Goal: Navigation & Orientation: Find specific page/section

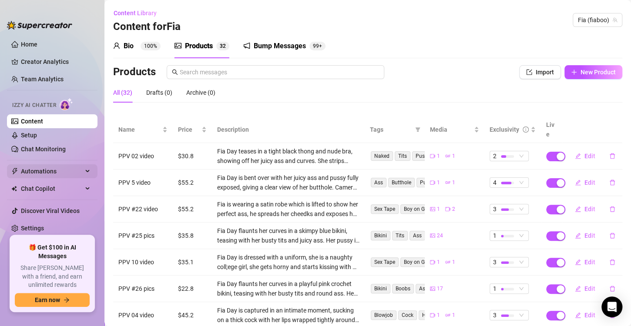
click at [55, 167] on span "Automations" at bounding box center [52, 172] width 62 height 14
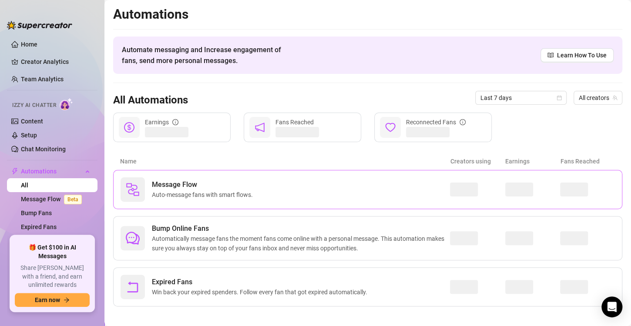
click at [245, 199] on span "Auto-message fans with smart flows." at bounding box center [204, 195] width 104 height 10
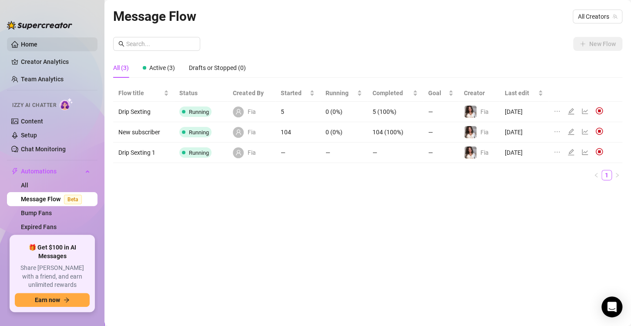
click at [37, 41] on link "Home" at bounding box center [29, 44] width 17 height 7
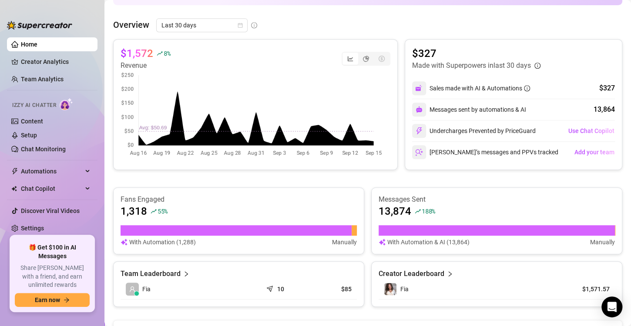
scroll to position [180, 0]
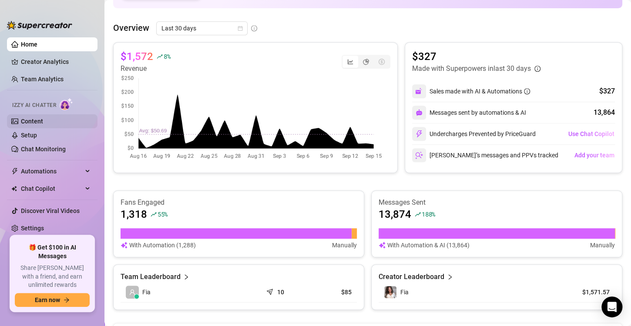
click at [43, 123] on link "Content" at bounding box center [32, 121] width 22 height 7
